Goal: Task Accomplishment & Management: Use online tool/utility

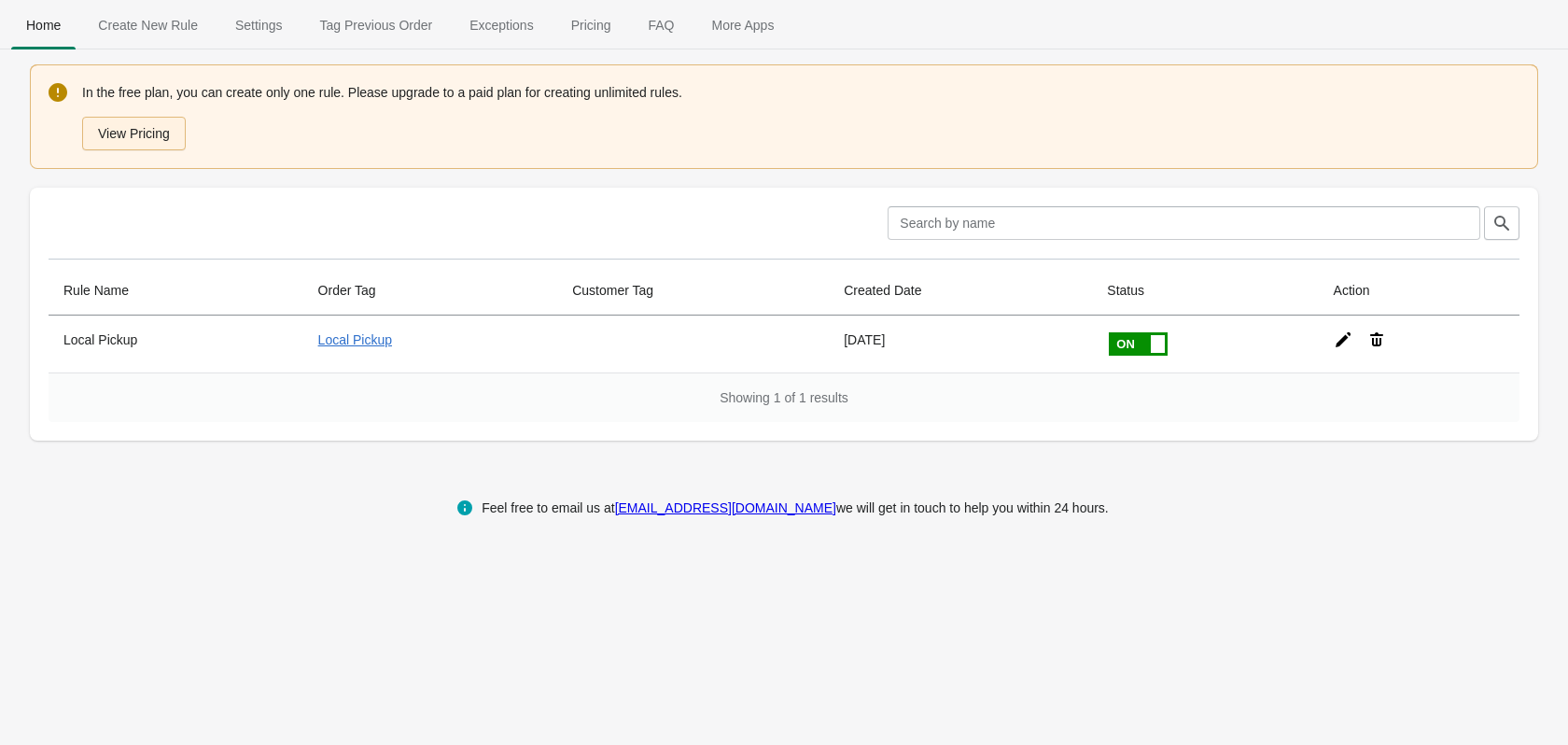
click at [156, 132] on button "View Pricing" at bounding box center [134, 134] width 104 height 34
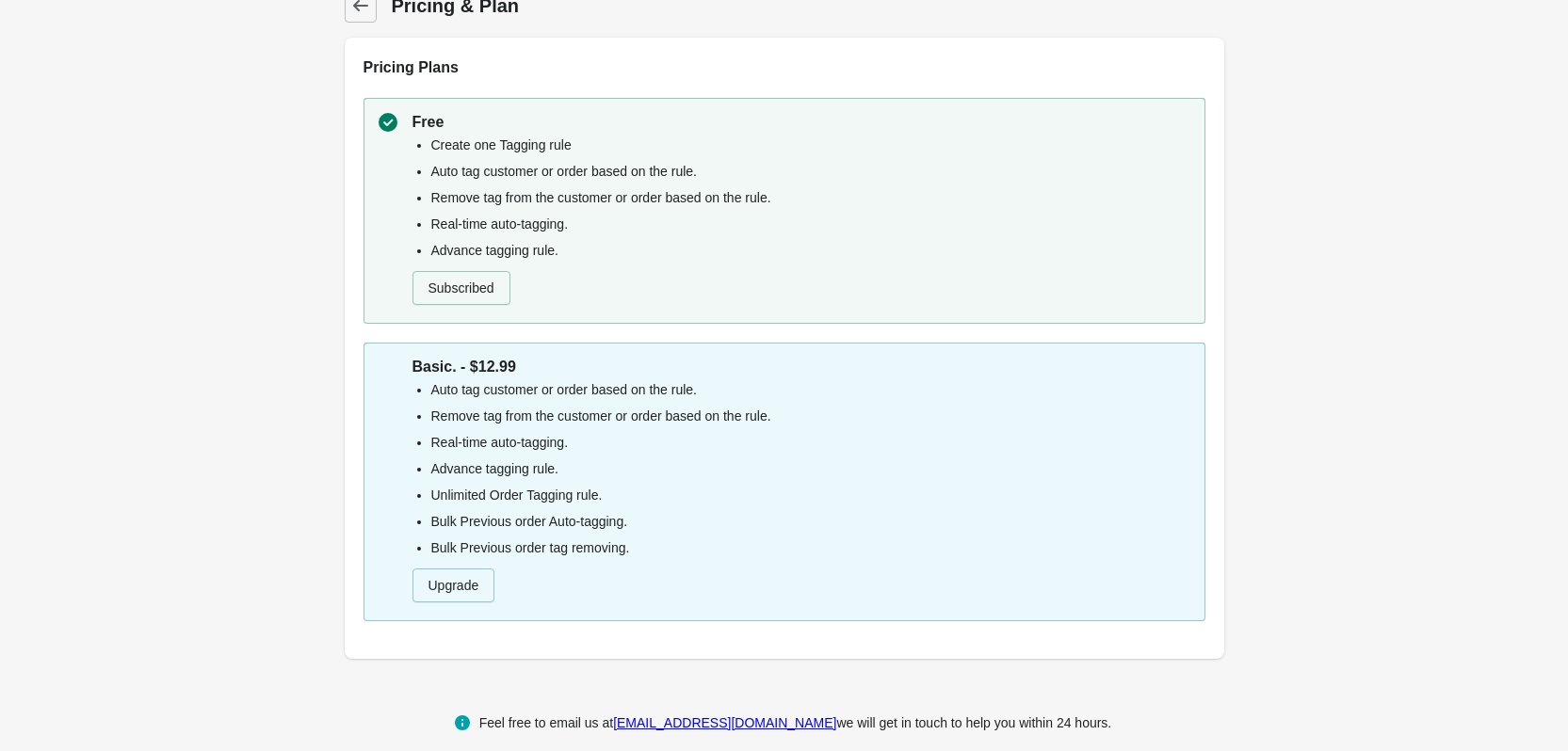
scroll to position [47, 0]
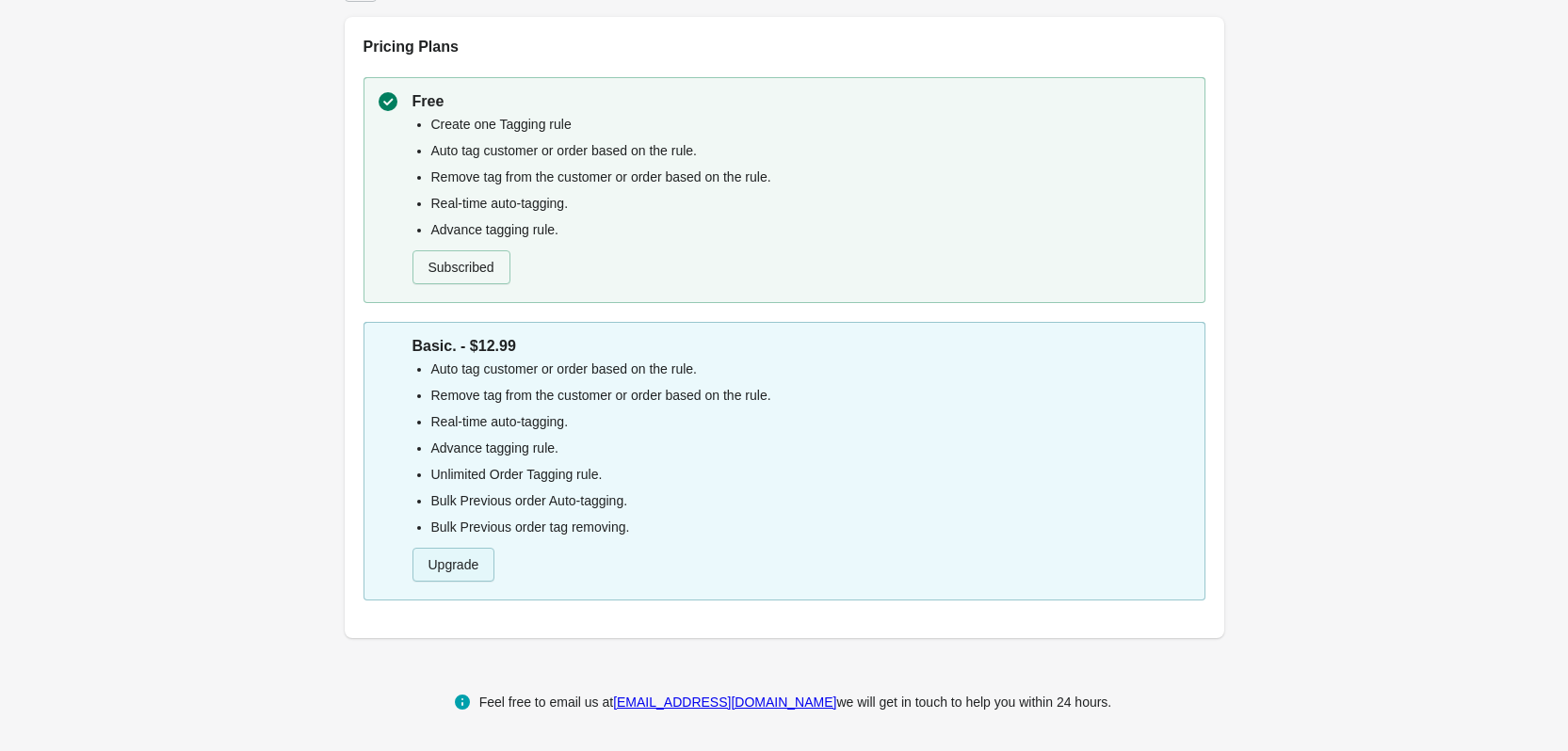
click at [470, 558] on button "Upgrade" at bounding box center [454, 565] width 83 height 34
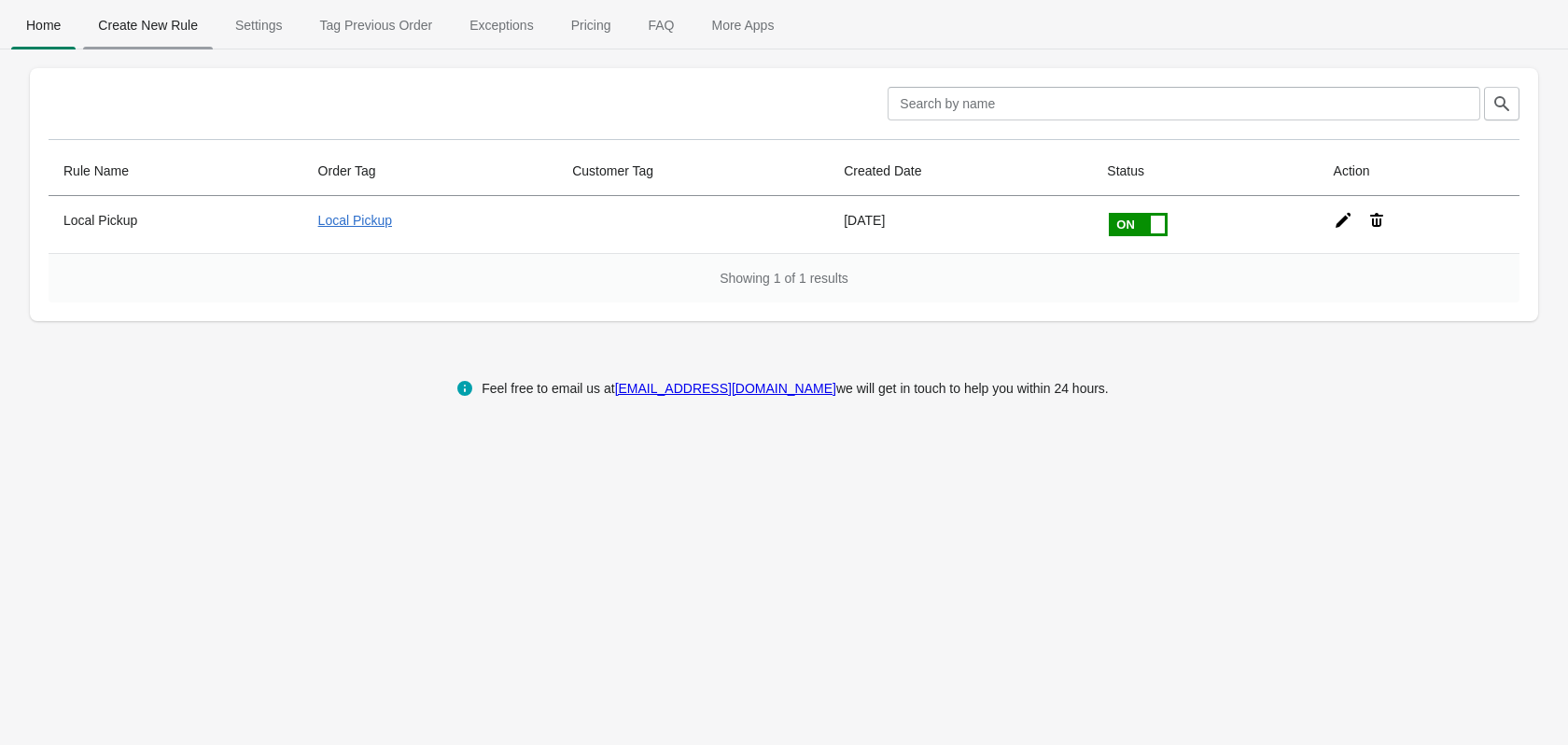
click at [154, 22] on span "Create New Rule" at bounding box center [148, 25] width 130 height 34
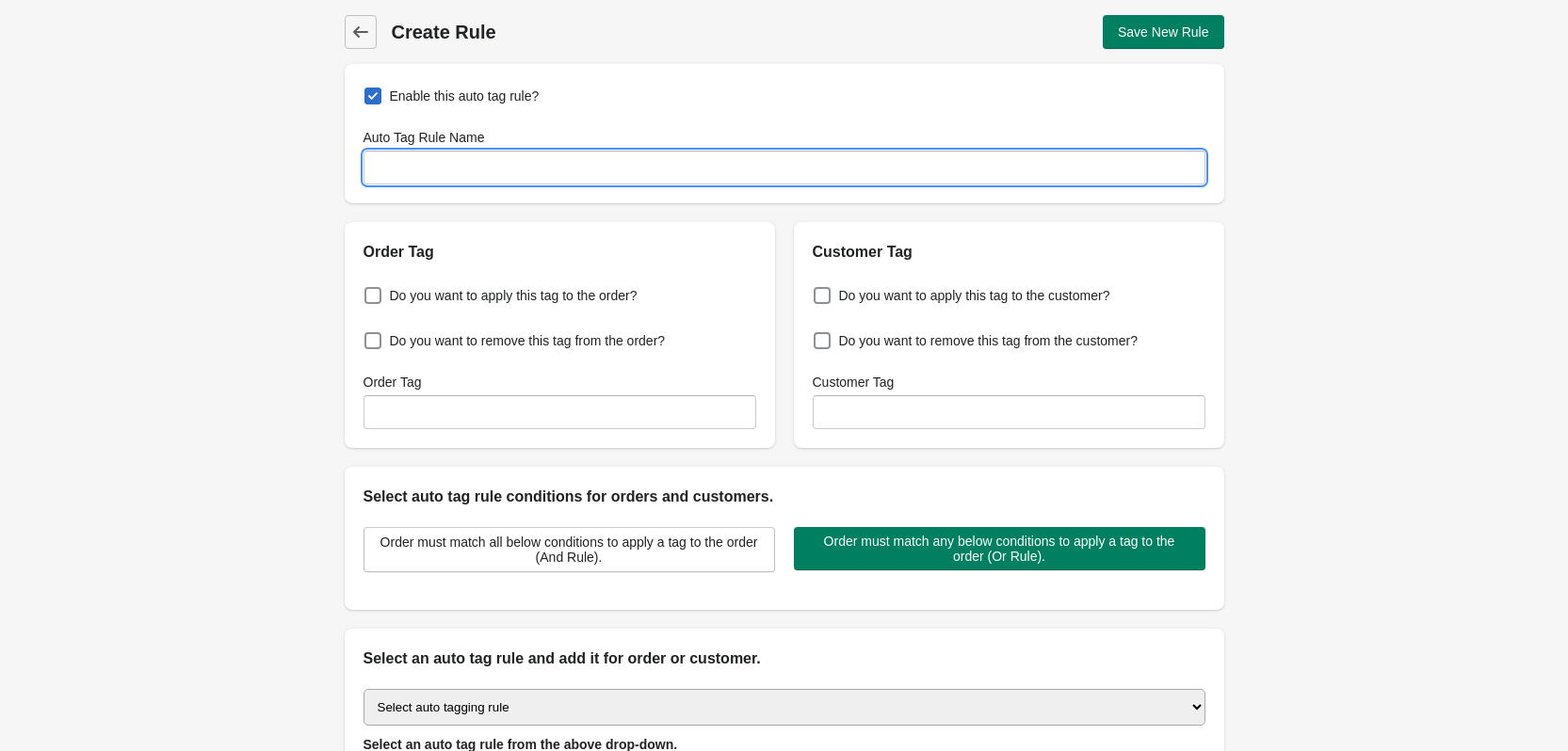
click at [414, 159] on input "Auto Tag Rule Name" at bounding box center [784, 168] width 842 height 34
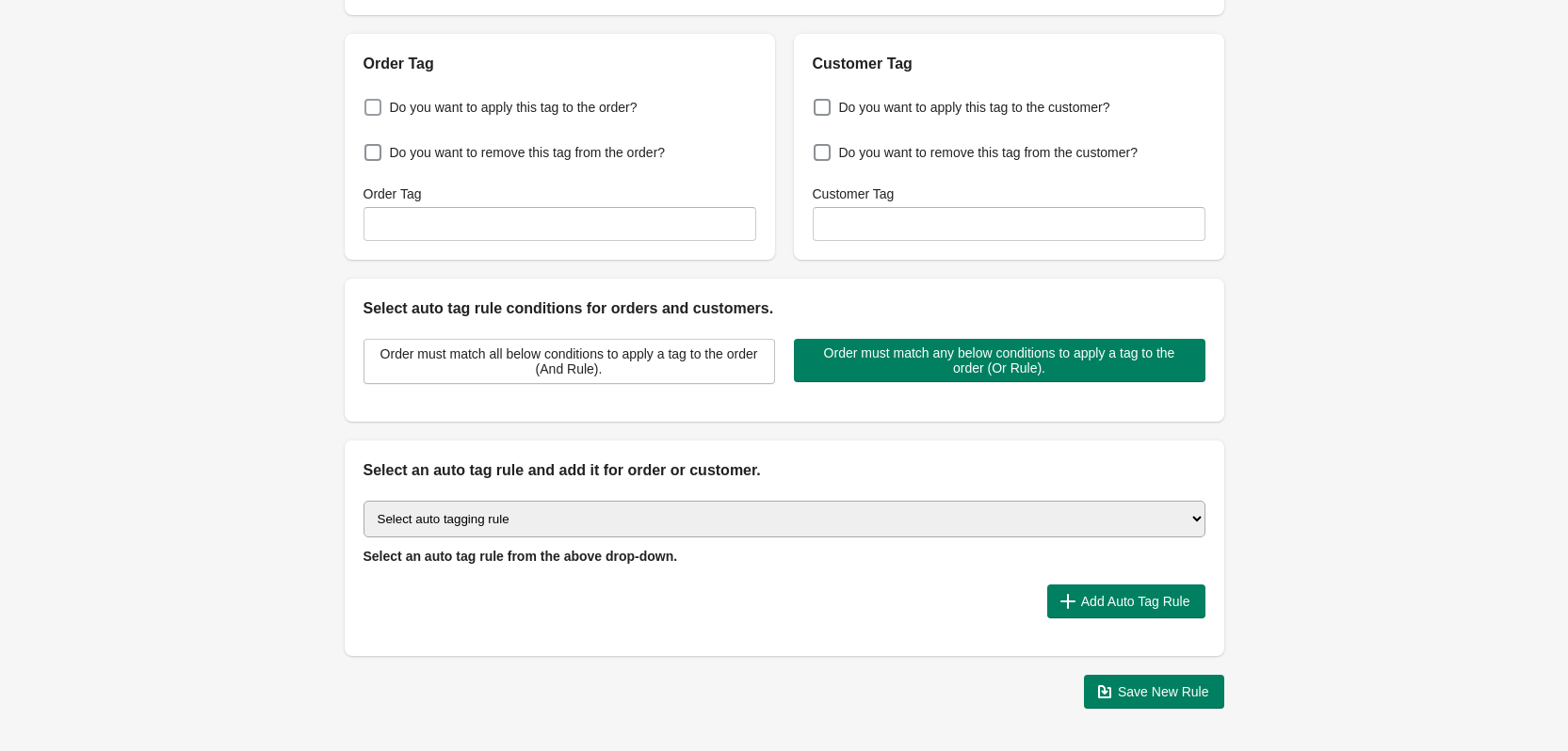
scroll to position [94, 0]
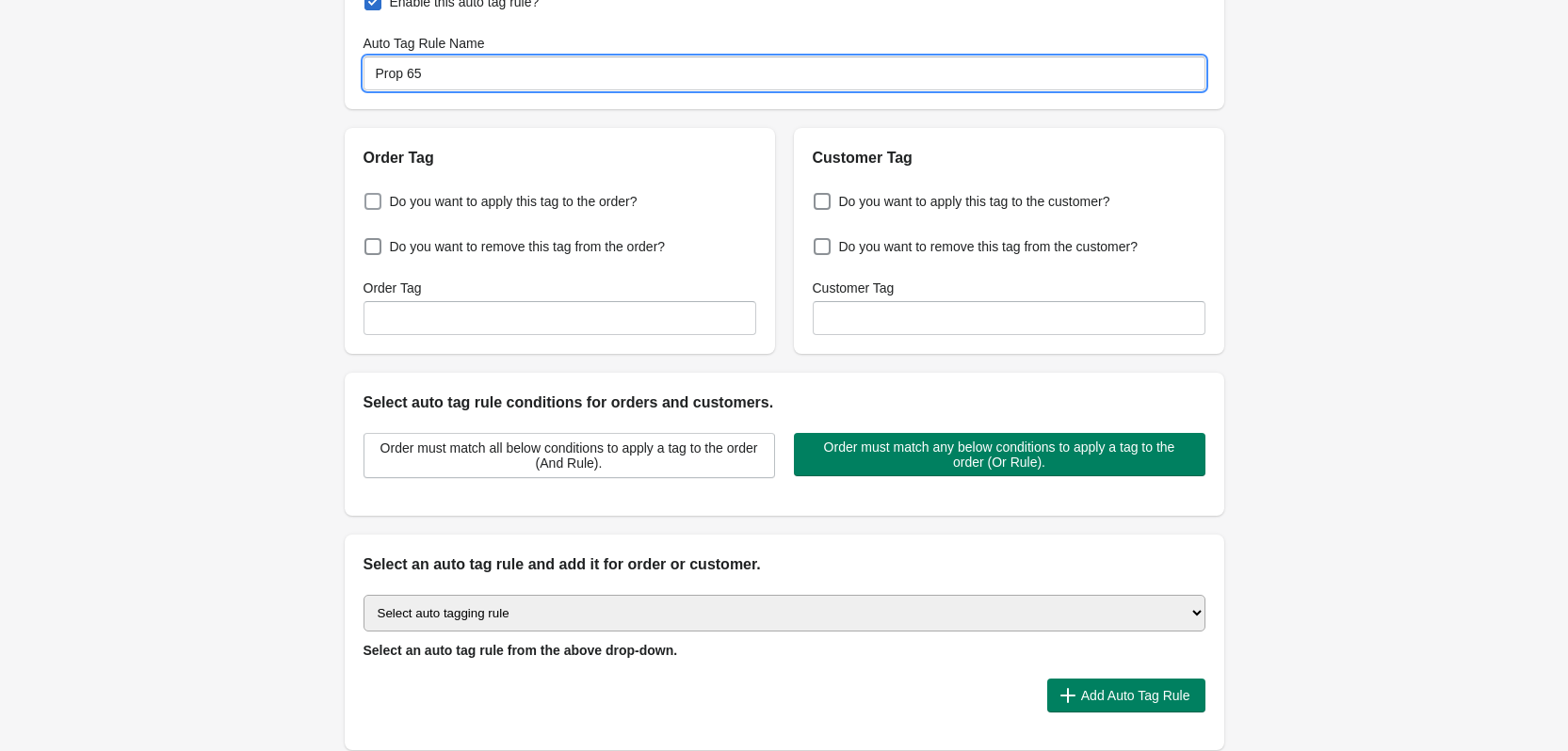
type input "Prop 65"
click at [439, 193] on span "Do you want to apply this tag to the order?" at bounding box center [514, 201] width 247 height 19
click at [369, 195] on input "Do you want to apply this tag to the order?" at bounding box center [368, 195] width 1 height 1
checkbox input "true"
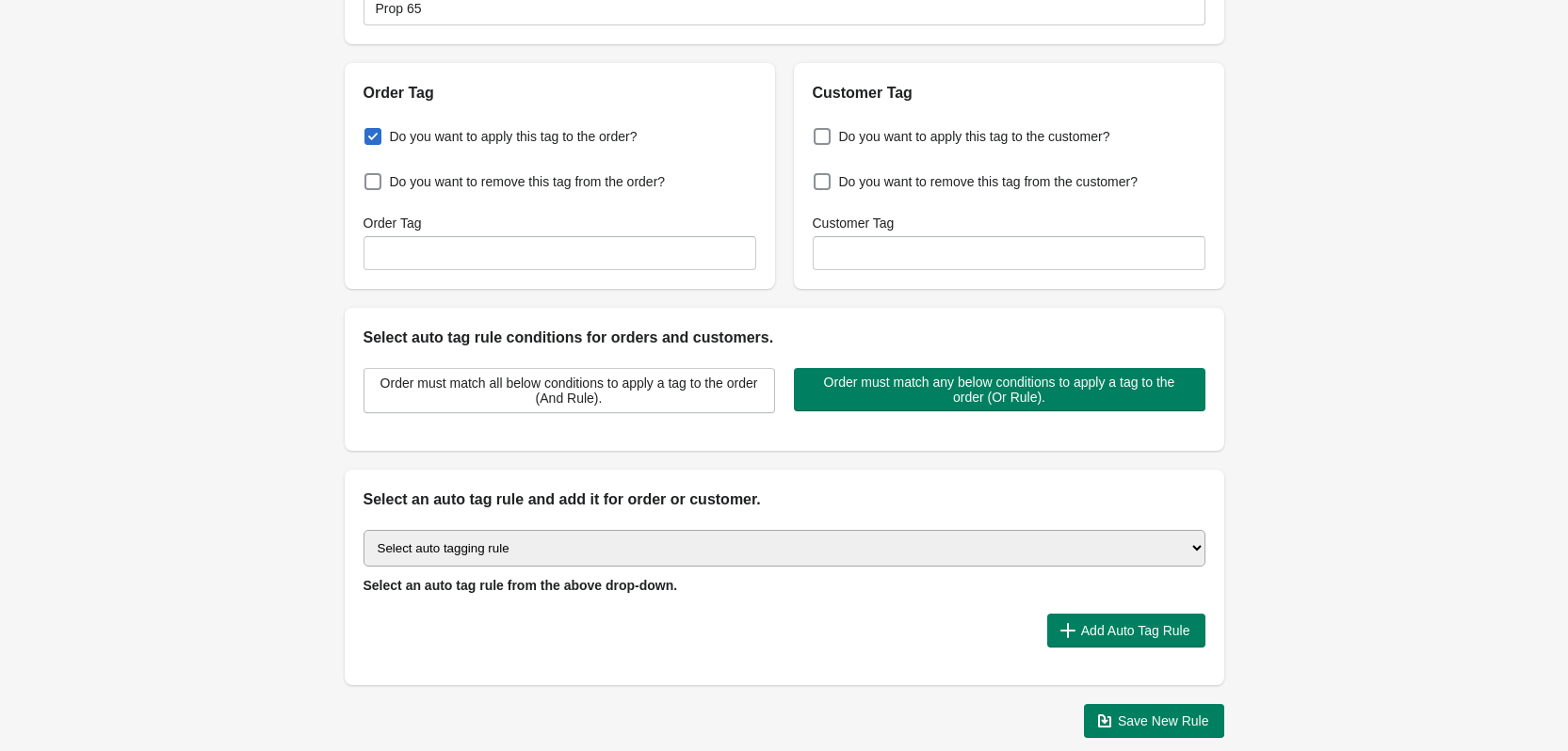
scroll to position [188, 0]
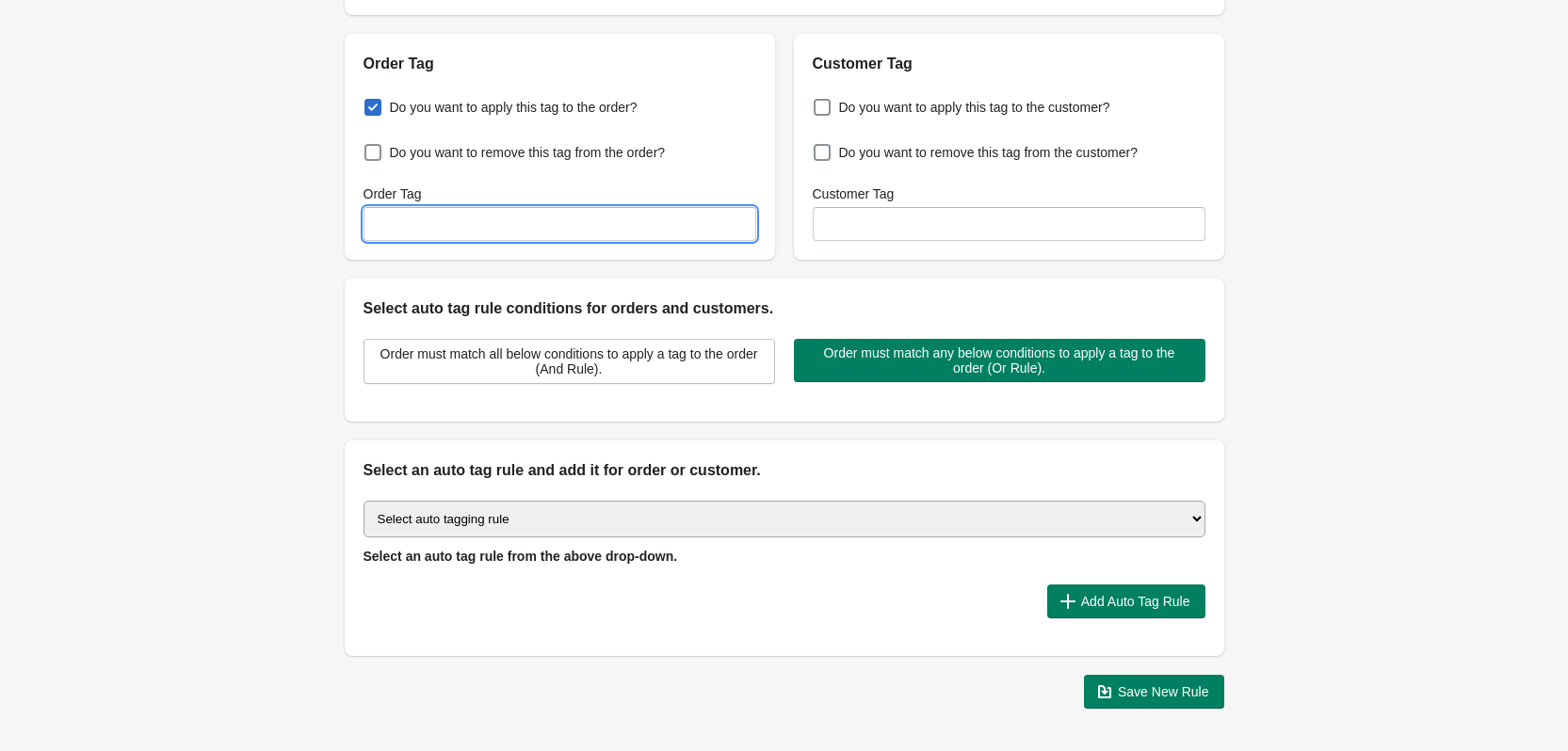
click at [430, 211] on input "Order Tag" at bounding box center [560, 224] width 393 height 34
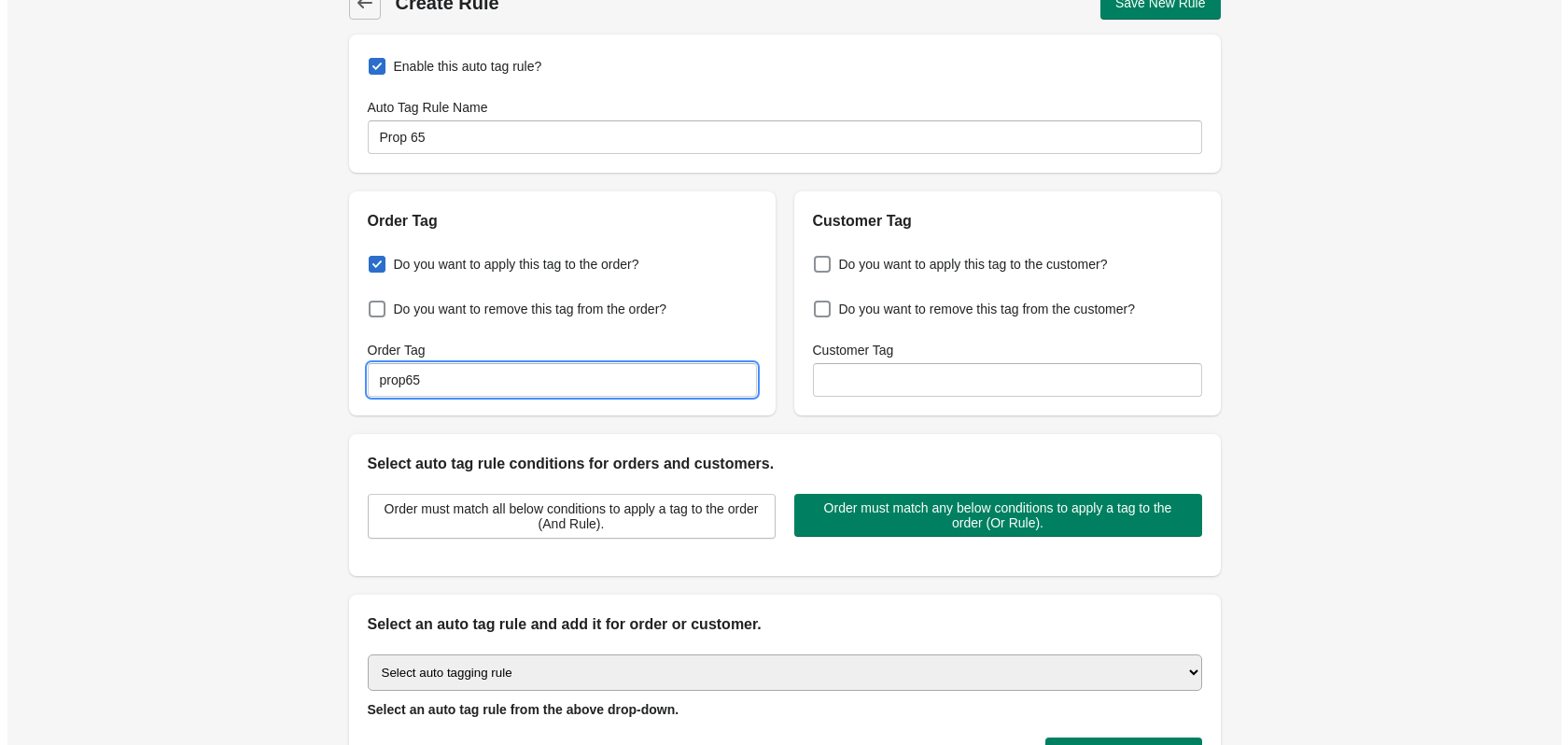
scroll to position [0, 0]
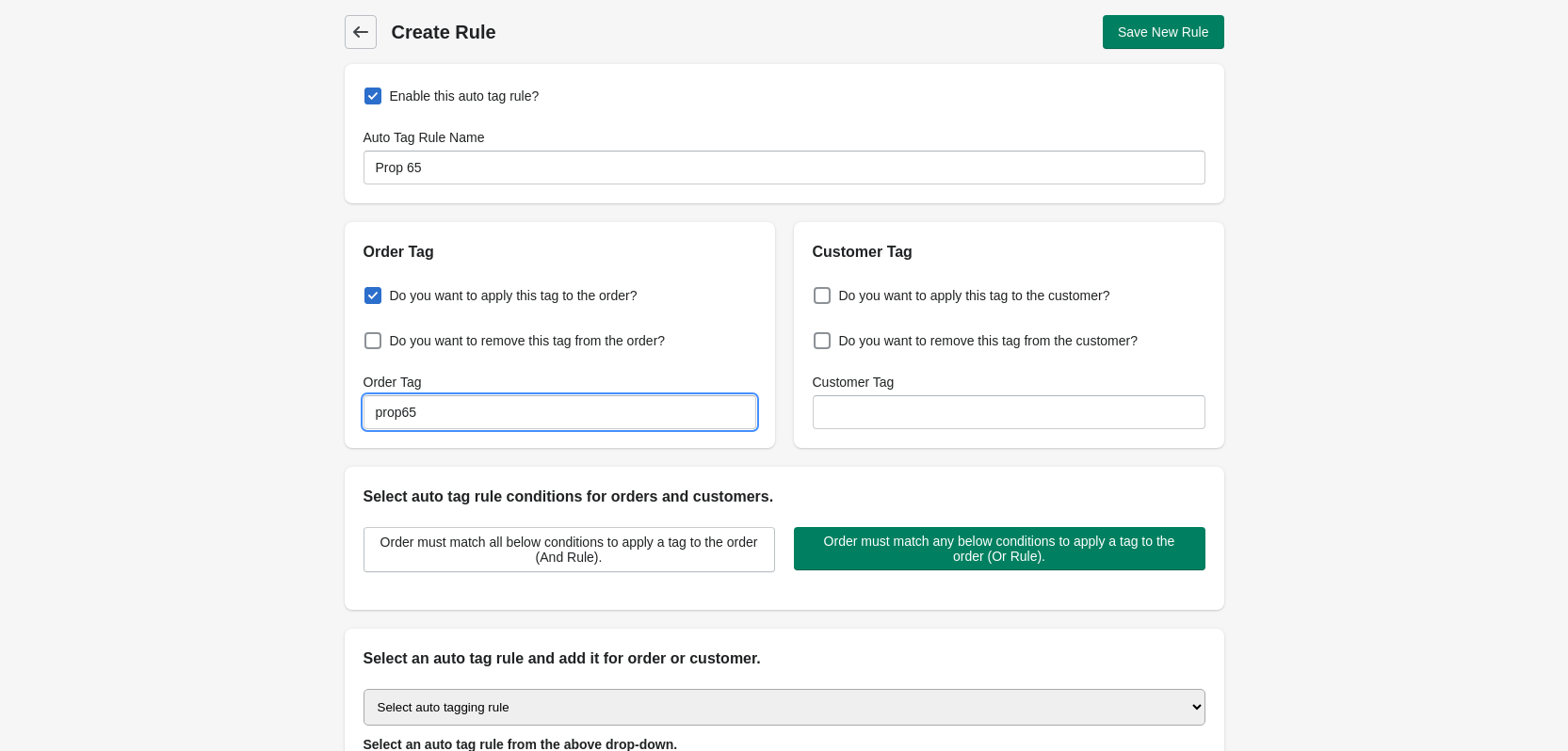
type input "prop65"
click at [373, 32] on span "Back" at bounding box center [361, 32] width 26 height 26
